Goal: Information Seeking & Learning: Find specific fact

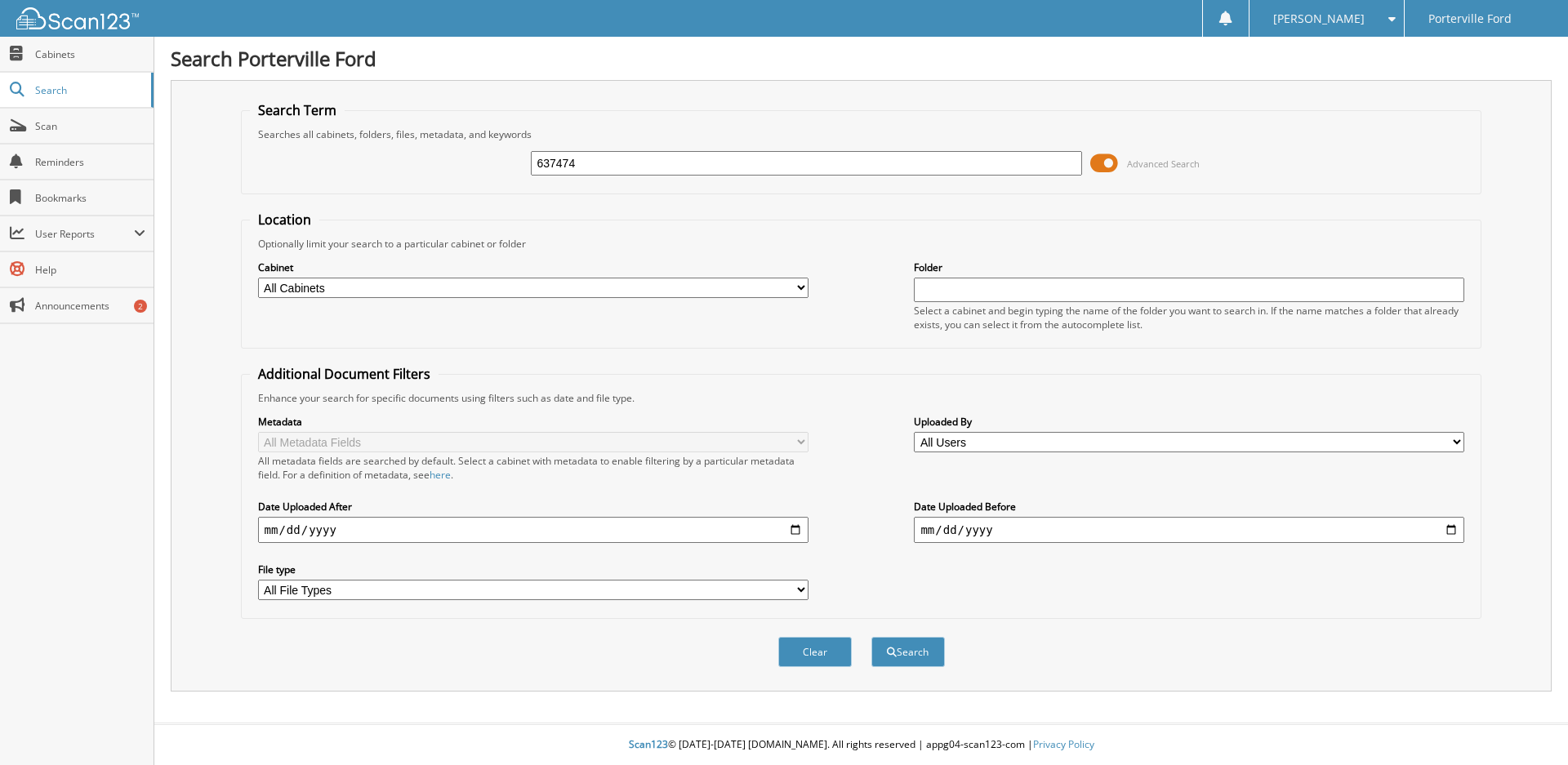
type input "637474"
click at [871, 637] on button "Search" at bounding box center [907, 651] width 74 height 30
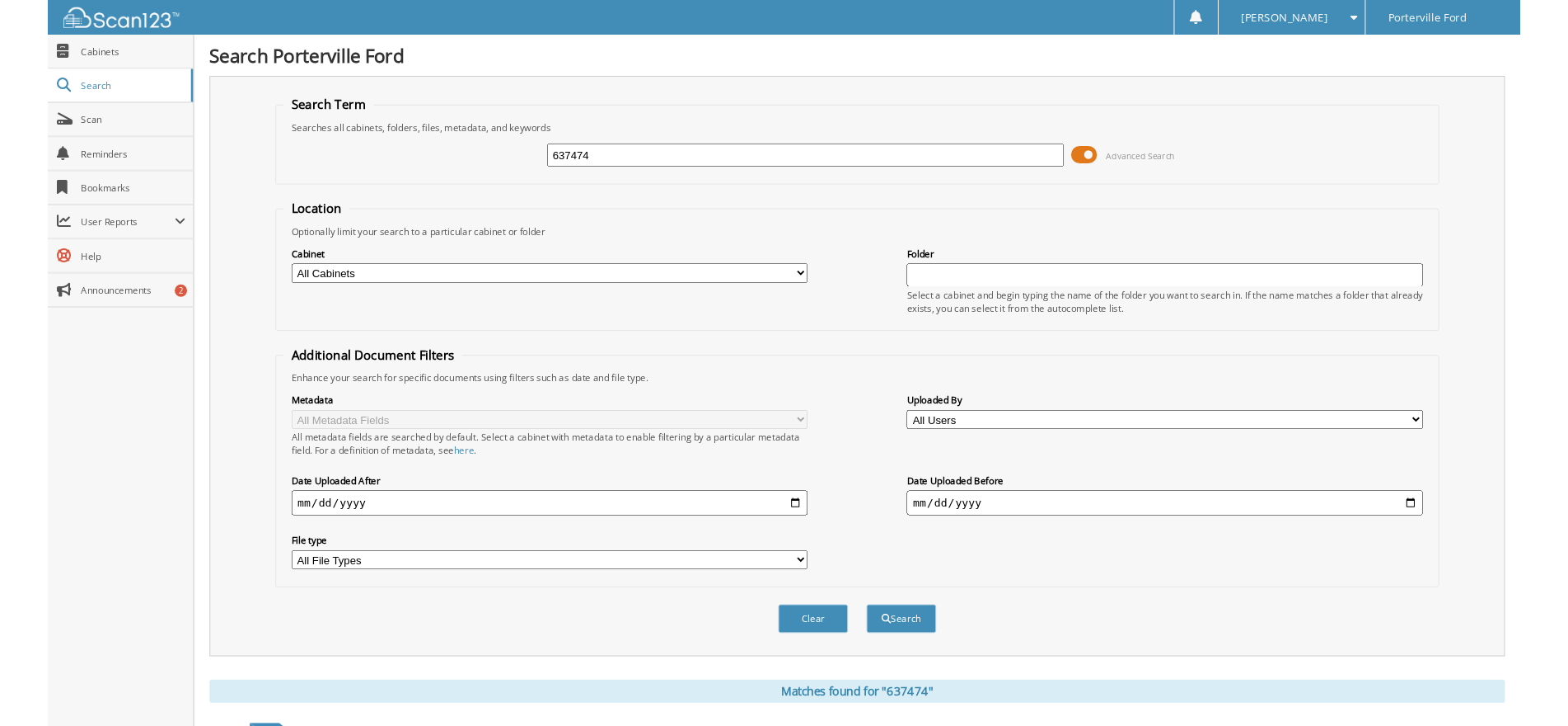
scroll to position [214, 0]
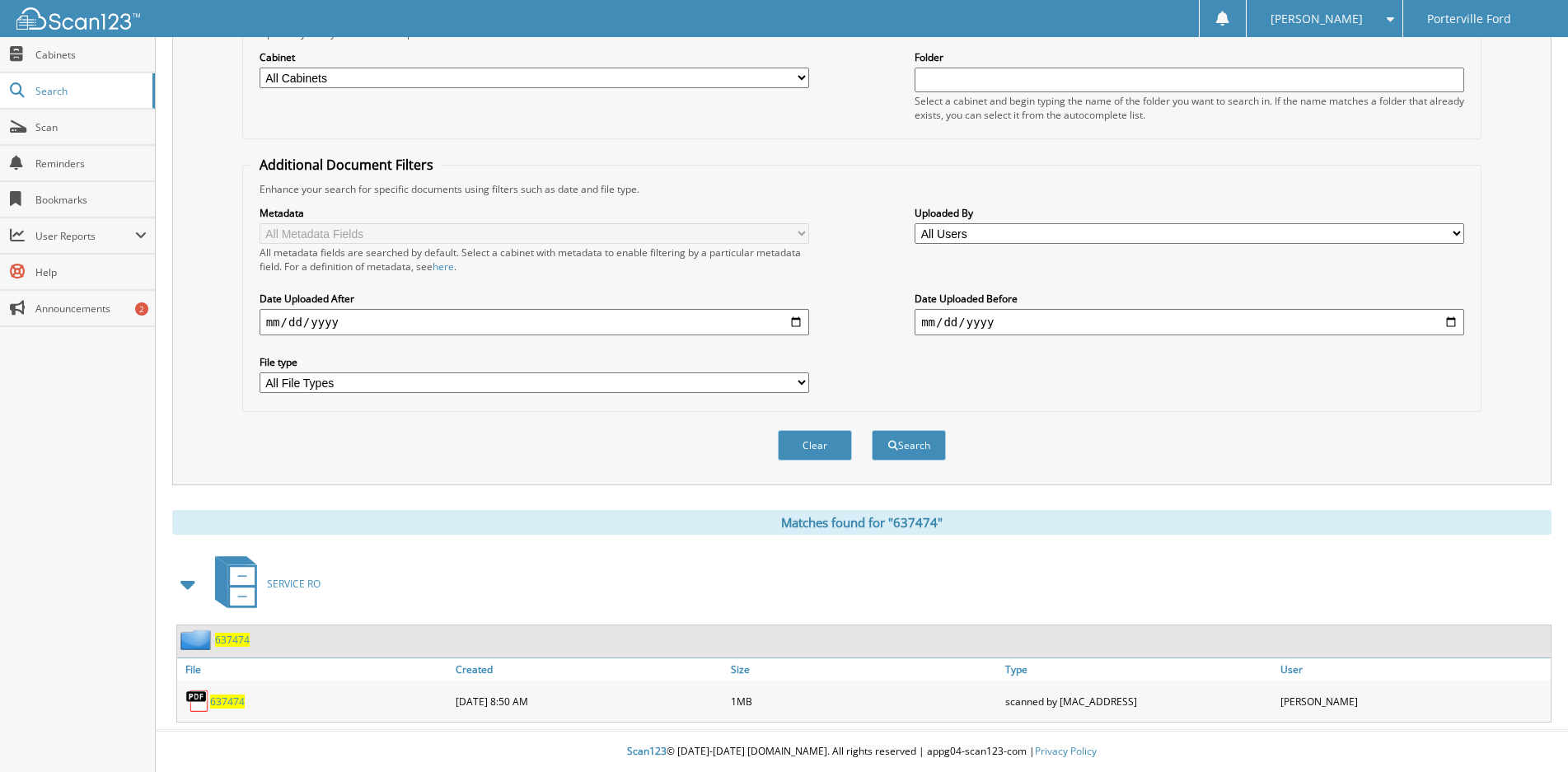
click at [225, 706] on span "637474" at bounding box center [227, 702] width 35 height 14
